Goal: Task Accomplishment & Management: Complete application form

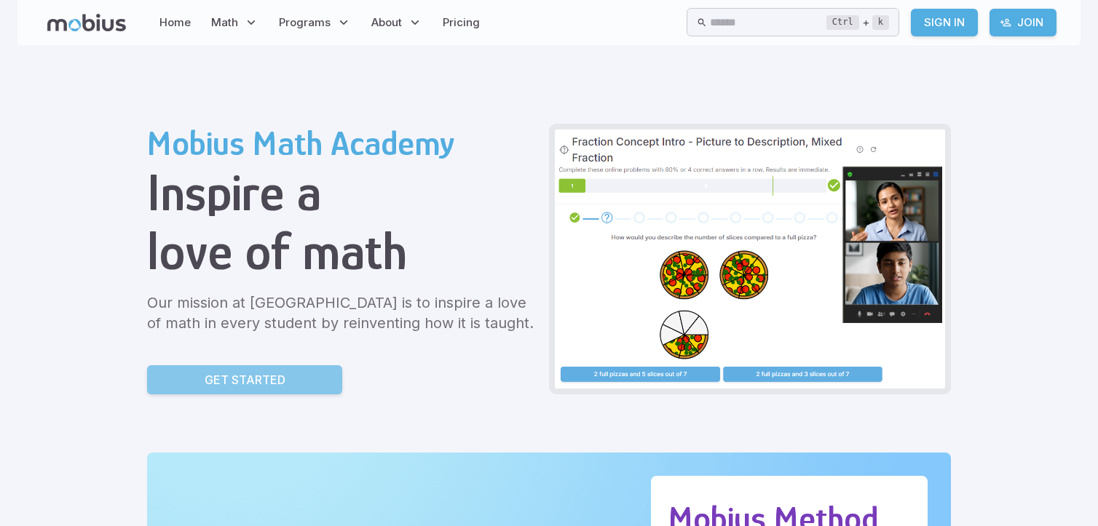
click at [254, 388] on link "Get Started" at bounding box center [244, 379] width 195 height 29
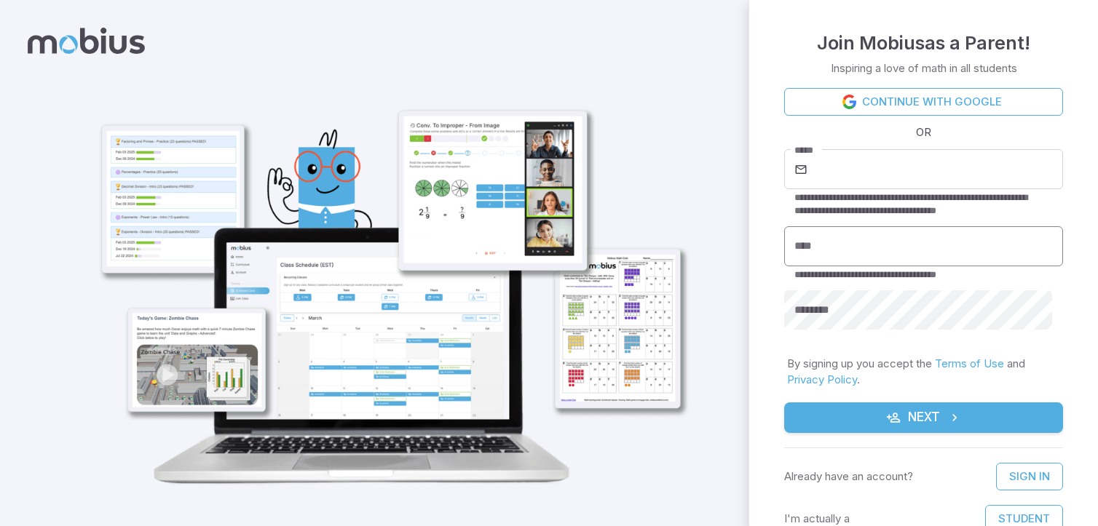
scroll to position [17, 0]
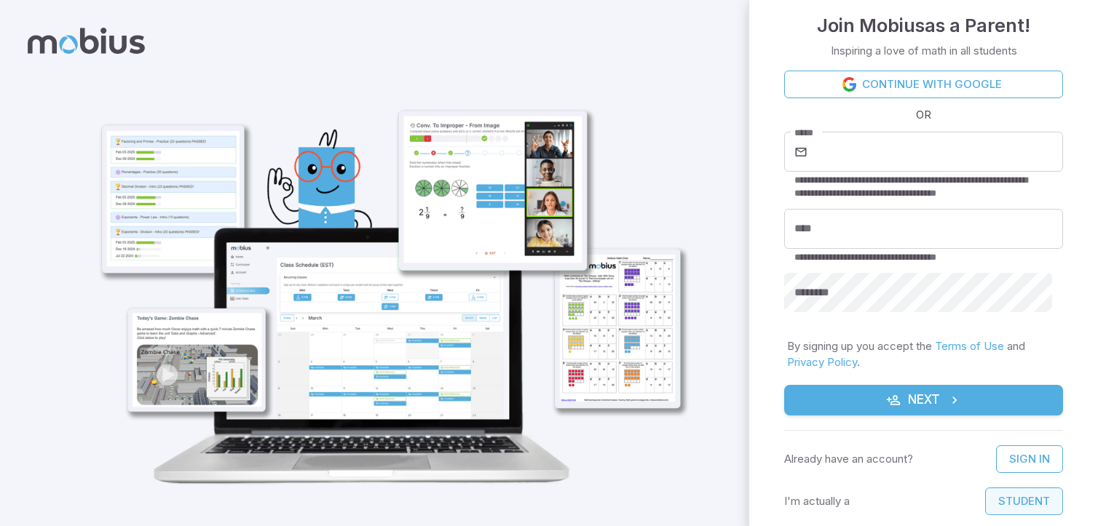
click at [1015, 510] on button "Student" at bounding box center [1024, 502] width 78 height 28
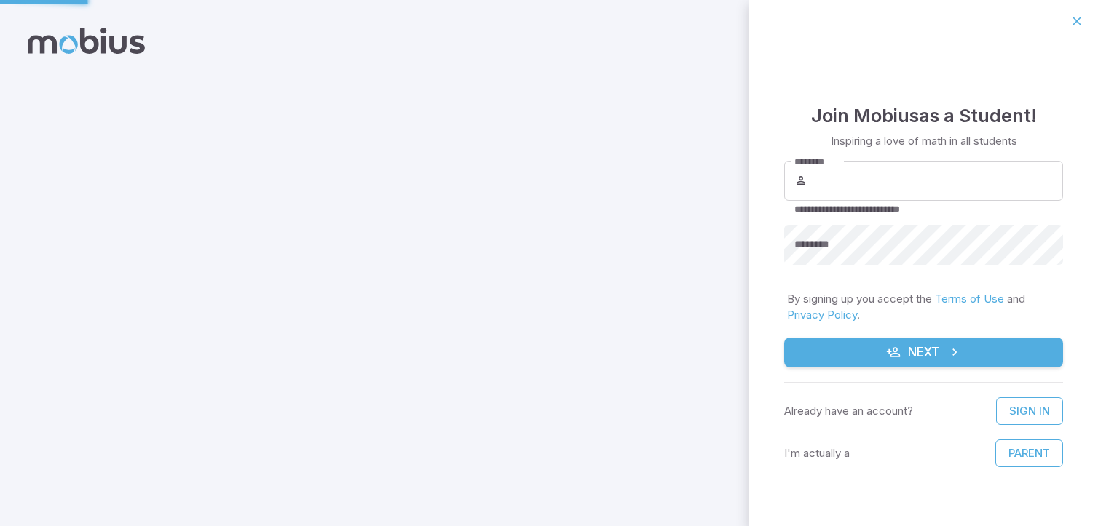
scroll to position [0, 0]
